Goal: Find contact information: Find contact information

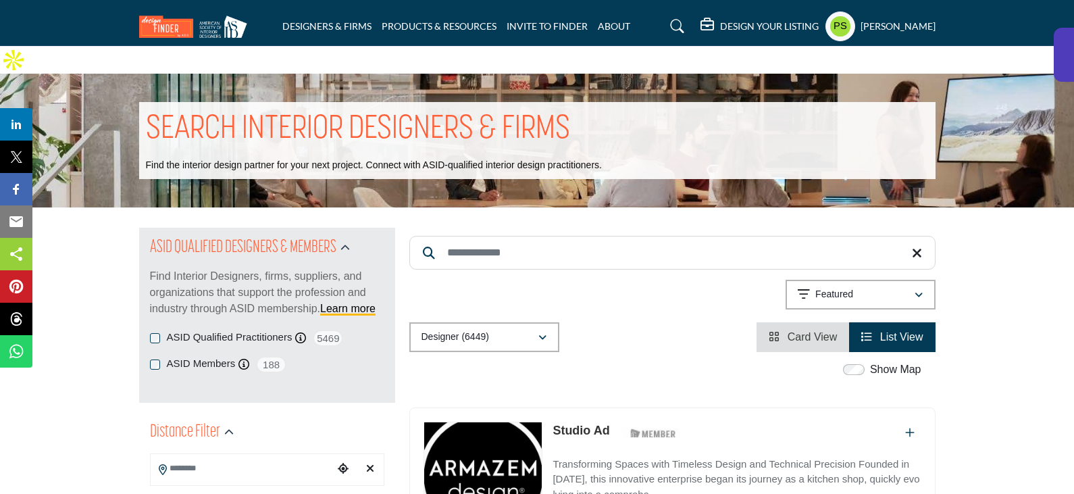
click at [492, 236] on input "Search Keyword" at bounding box center [672, 253] width 526 height 34
paste input "**********"
type input "**********"
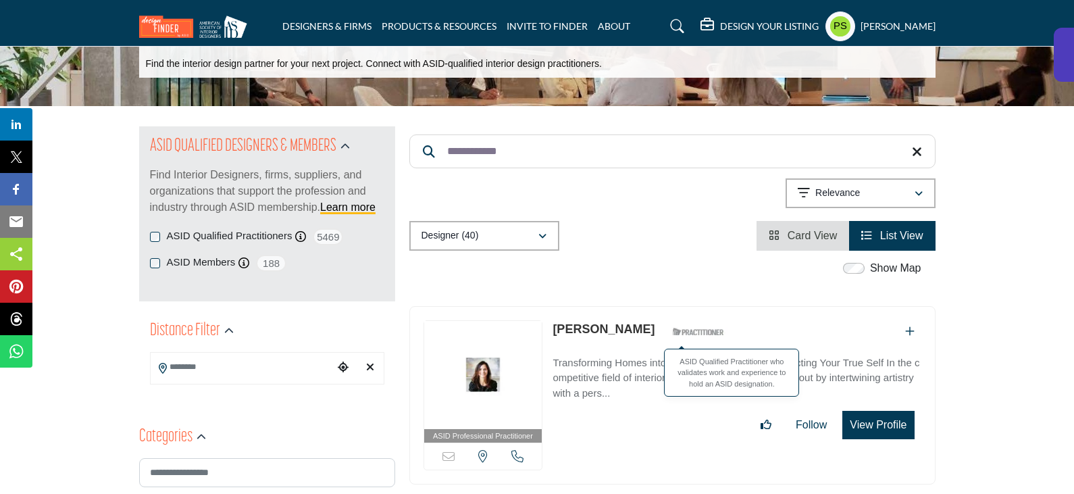
scroll to position [203, 0]
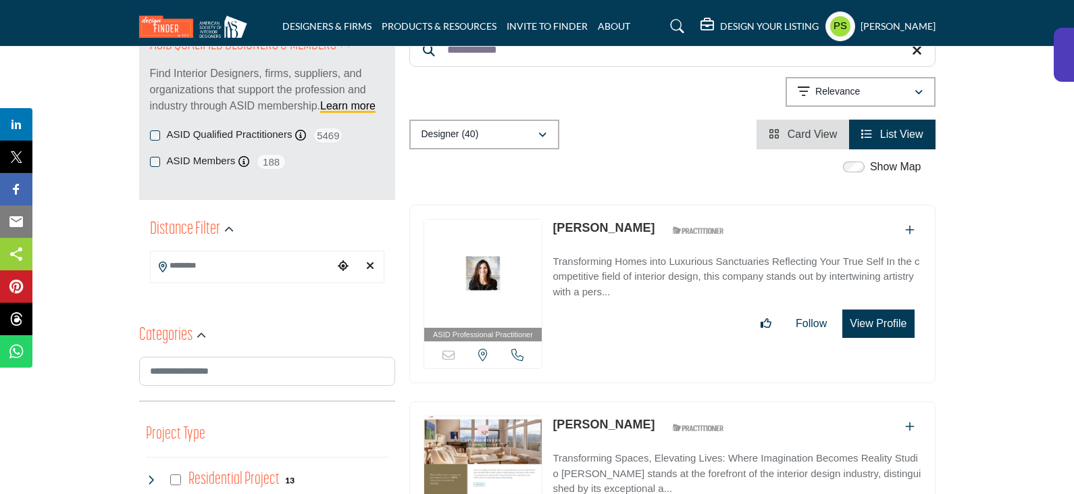
click at [581, 221] on link "[PERSON_NAME]" at bounding box center [603, 228] width 102 height 14
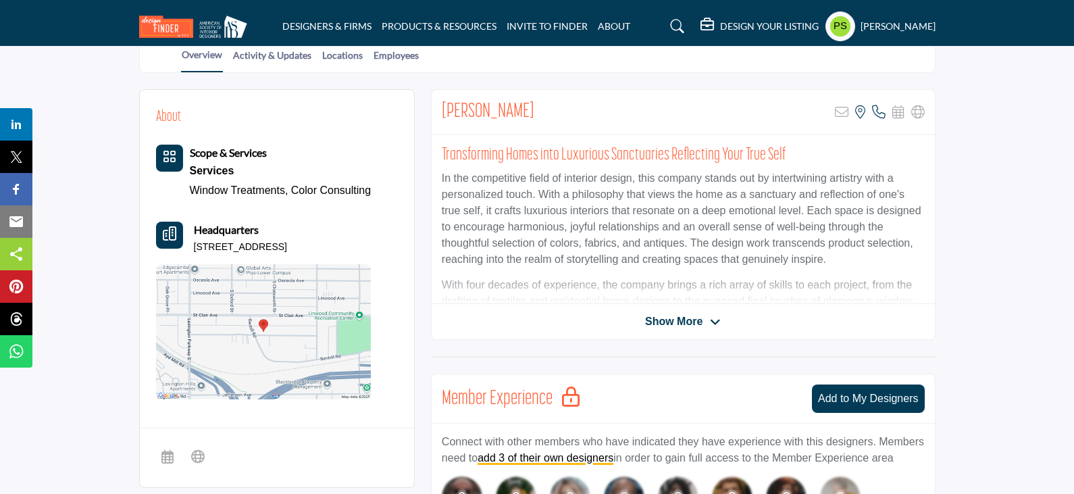
scroll to position [135, 0]
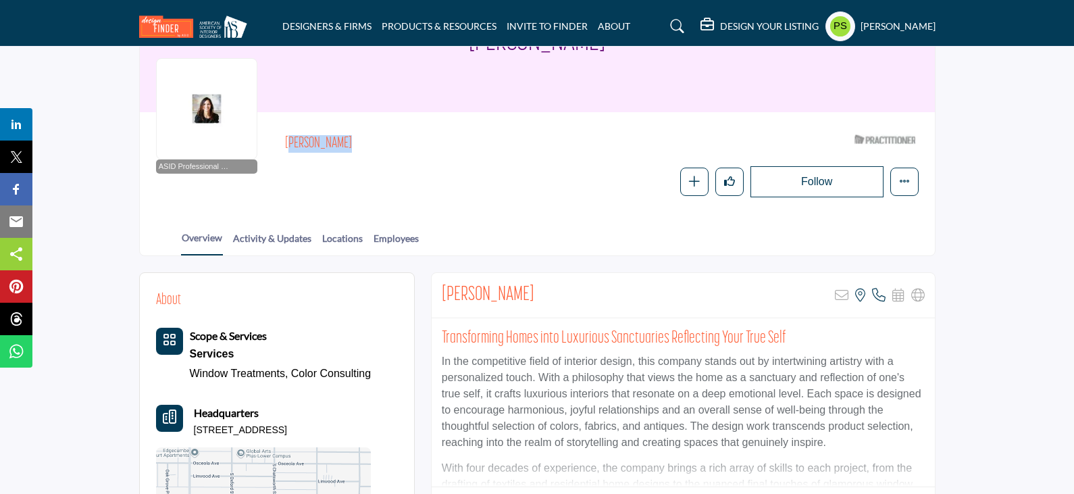
drag, startPoint x: 284, startPoint y: 114, endPoint x: 375, endPoint y: 114, distance: 91.2
click at [375, 128] on div "ASID Professional Practitioner ASID Professional Practitioners have successfull…" at bounding box center [537, 162] width 762 height 69
copy h2 "[PERSON_NAME]"
drag, startPoint x: 186, startPoint y: 398, endPoint x: 178, endPoint y: 393, distance: 9.4
click at [178, 405] on div "Headquarters 997 Lombard Ave, 55105-3254, USA" at bounding box center [263, 421] width 215 height 32
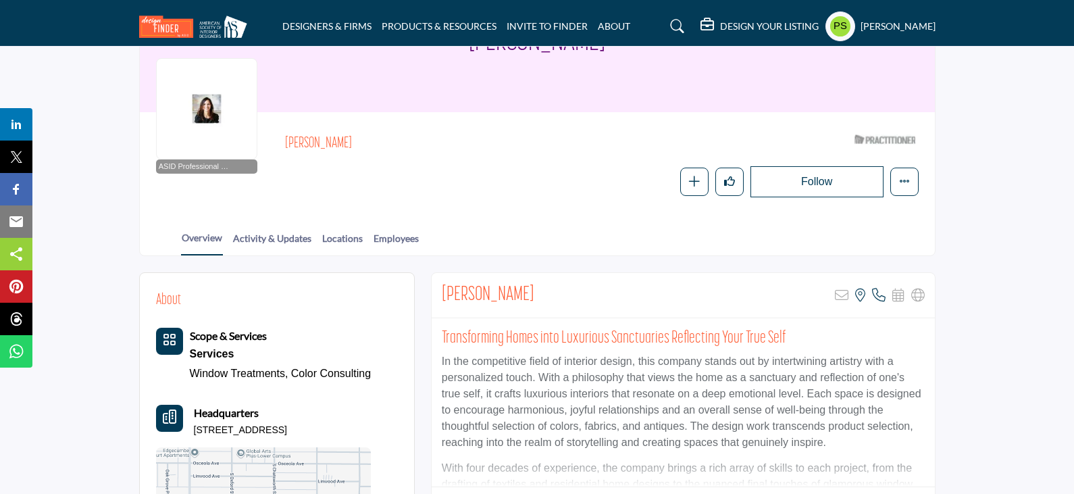
drag, startPoint x: 348, startPoint y: 400, endPoint x: 192, endPoint y: 402, distance: 156.0
click at [192, 405] on div "Headquarters 997 Lombard Ave, 55105-3254, USA" at bounding box center [263, 421] width 215 height 32
copy p "[STREET_ADDRESS]"
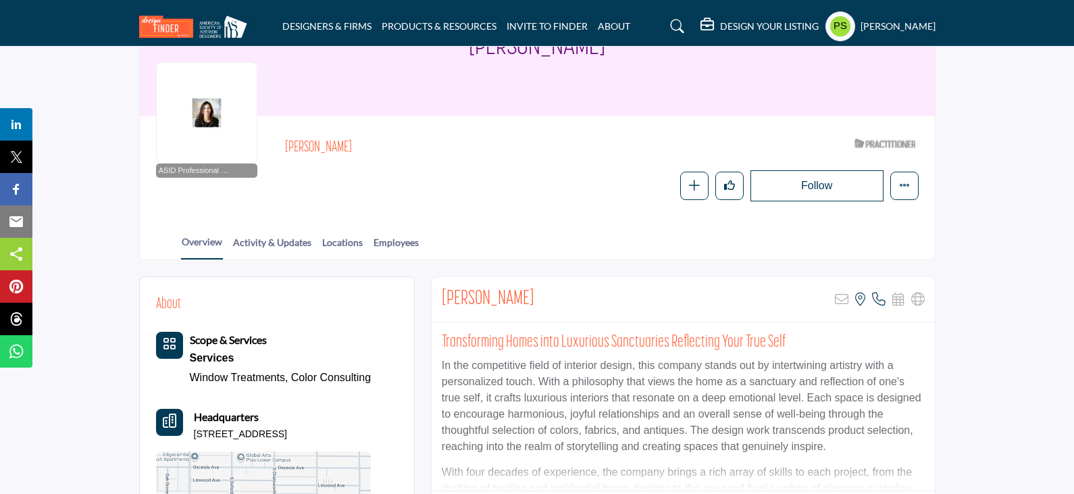
scroll to position [0, 0]
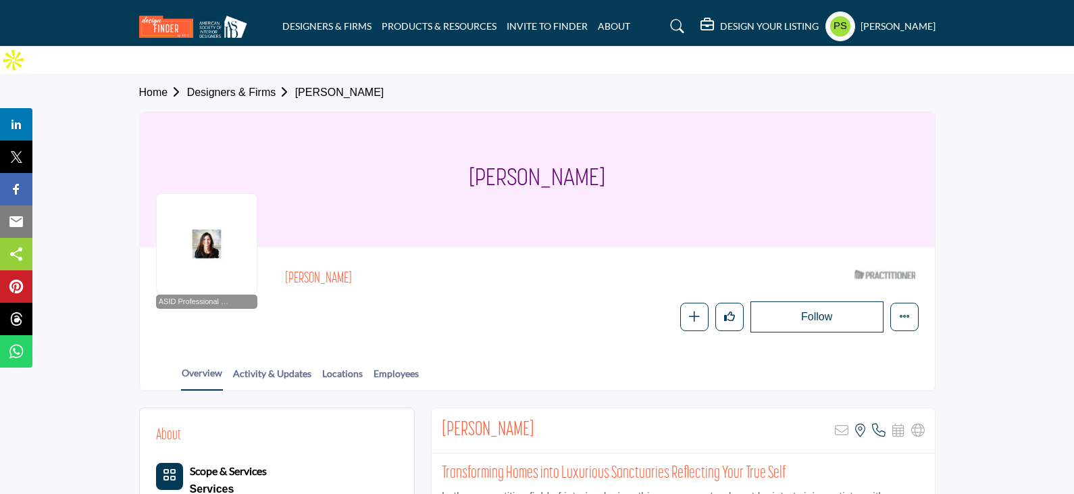
click at [205, 226] on div at bounding box center [206, 243] width 101 height 101
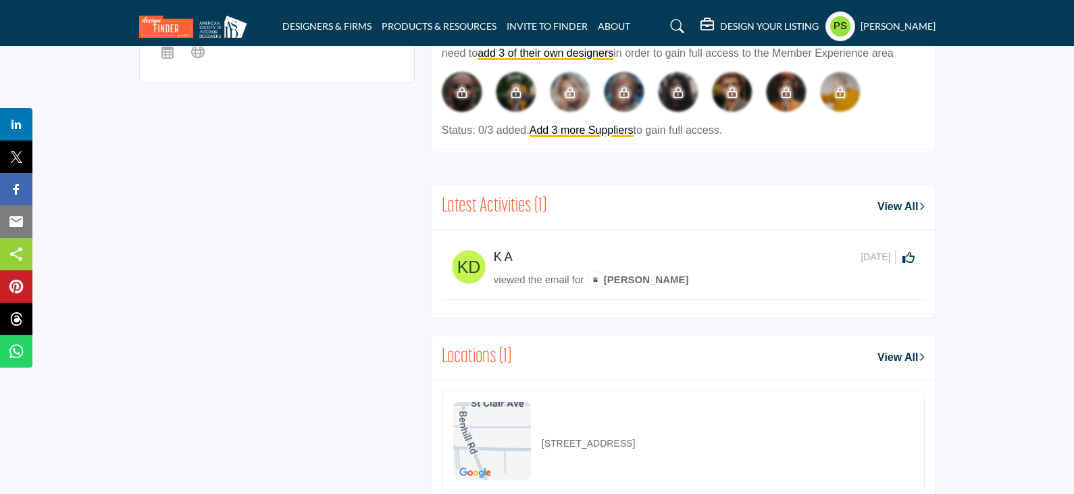
scroll to position [743, 0]
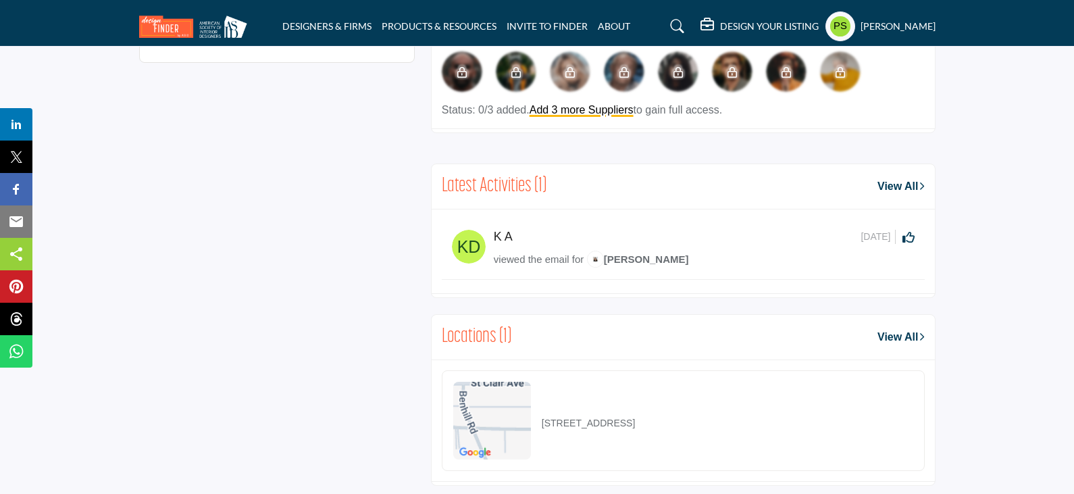
click at [913, 178] on link "View All" at bounding box center [900, 186] width 47 height 16
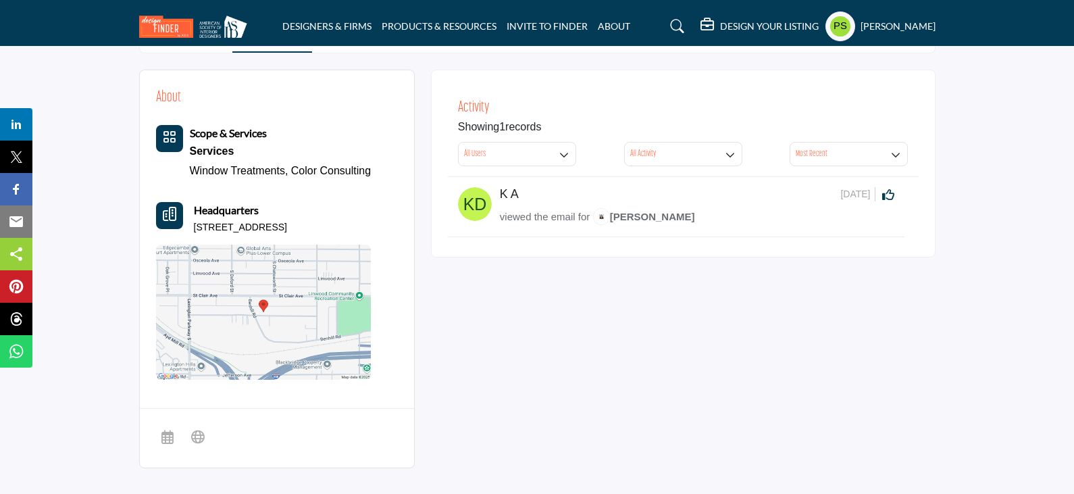
scroll to position [135, 0]
